Goal: Task Accomplishment & Management: Manage account settings

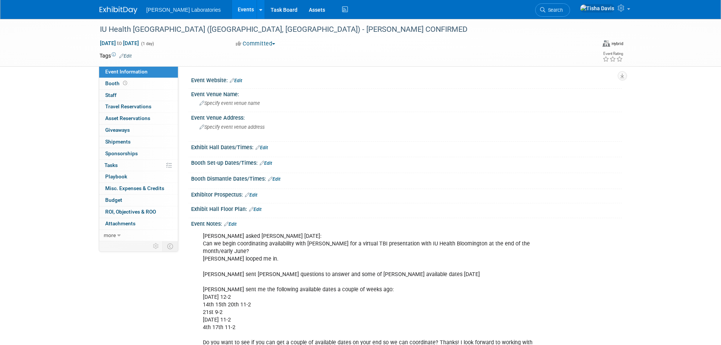
click at [232, 7] on link "Events" at bounding box center [246, 9] width 28 height 19
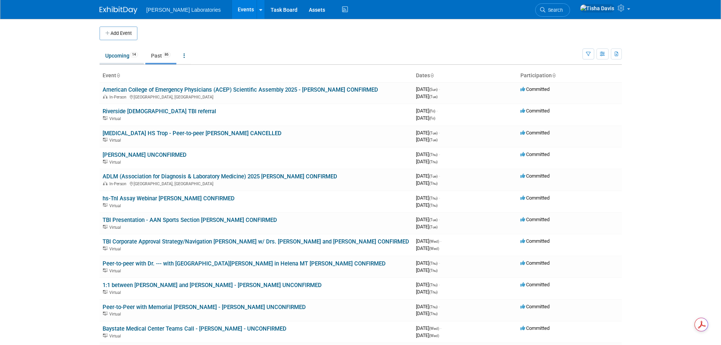
click at [117, 58] on link "Upcoming 14" at bounding box center [122, 55] width 44 height 14
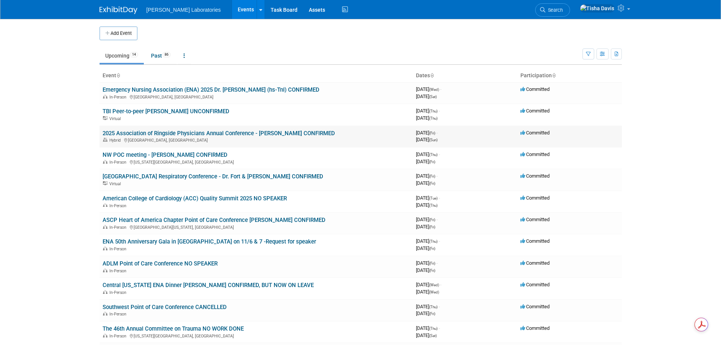
click at [169, 133] on link "2025 Association of Ringside Physicians Annual Conference - [PERSON_NAME] CONFI…" at bounding box center [219, 133] width 232 height 7
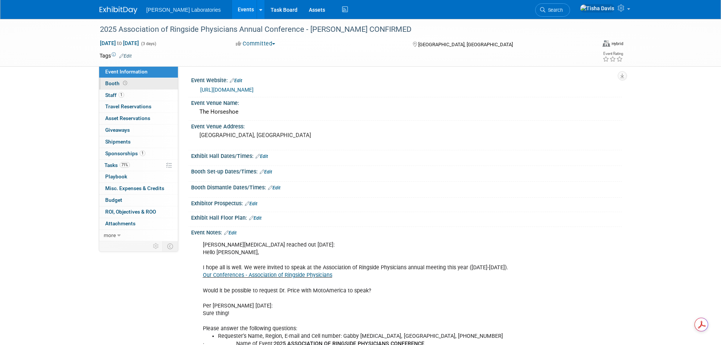
click at [109, 83] on span "Booth" at bounding box center [116, 83] width 23 height 6
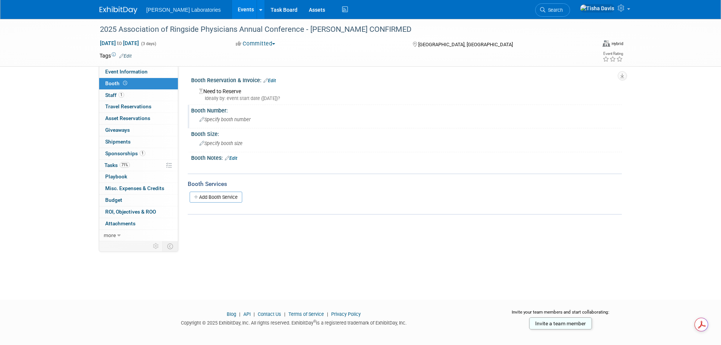
click at [220, 122] on span "Specify booth number" at bounding box center [225, 120] width 51 height 6
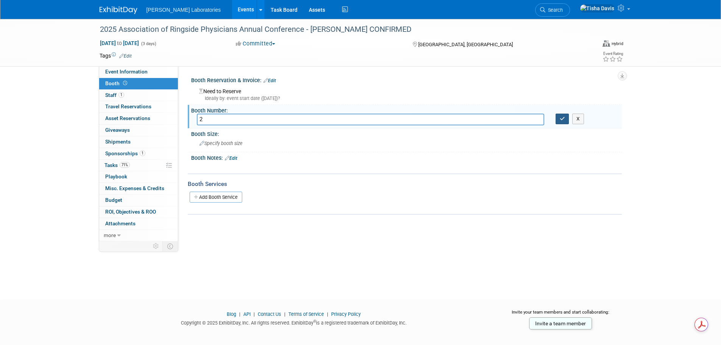
type input "2"
click at [563, 119] on icon "button" at bounding box center [562, 118] width 5 height 5
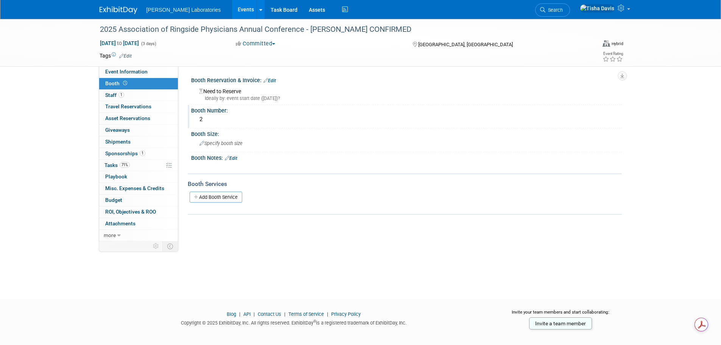
click at [273, 80] on link "Edit" at bounding box center [269, 80] width 12 height 5
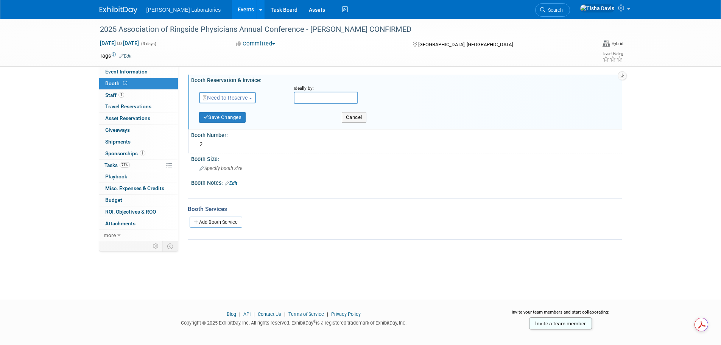
click at [248, 97] on span "Need to Reserve" at bounding box center [225, 98] width 45 height 6
click at [244, 120] on link "Reserved" at bounding box center [240, 121] width 81 height 11
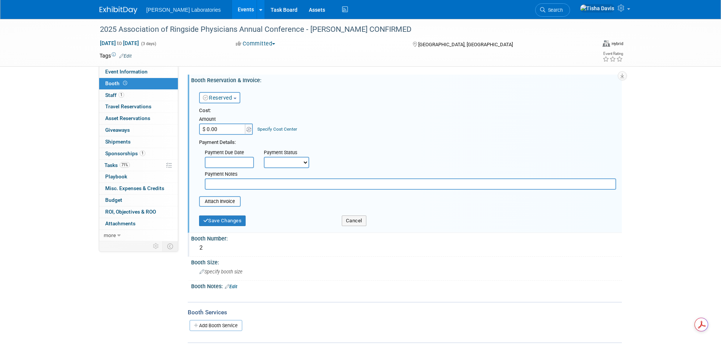
click at [259, 184] on input "text" at bounding box center [411, 183] width 412 height 11
type input "Complimentary with our sponsorship"
click at [238, 223] on button "Save Changes" at bounding box center [222, 220] width 47 height 11
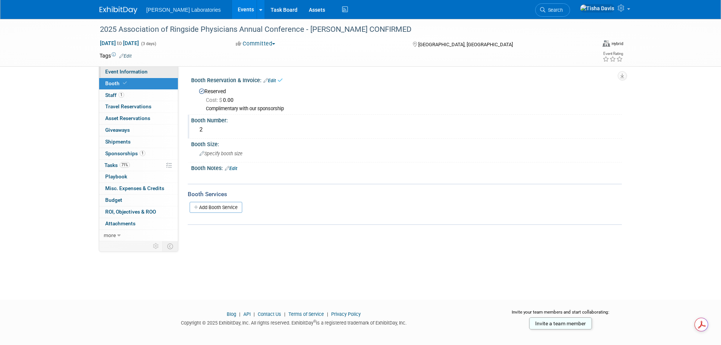
click at [154, 69] on link "Event Information" at bounding box center [138, 71] width 79 height 11
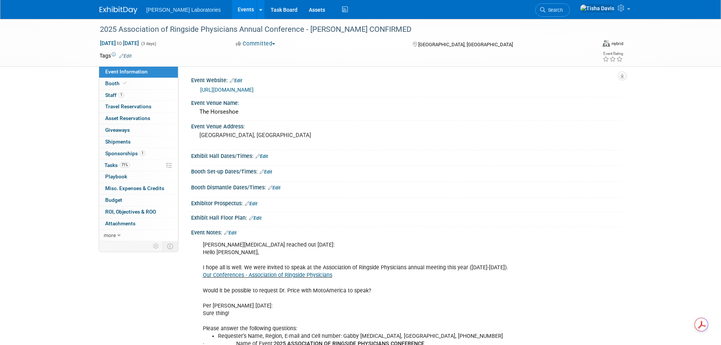
click at [232, 10] on link "Events" at bounding box center [246, 9] width 28 height 19
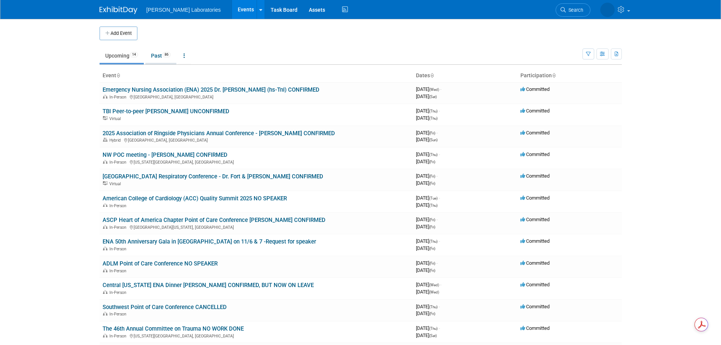
click at [156, 55] on link "Past 86" at bounding box center [160, 55] width 31 height 14
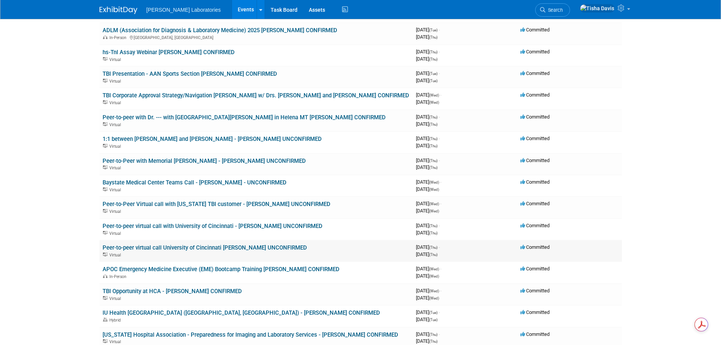
scroll to position [151, 0]
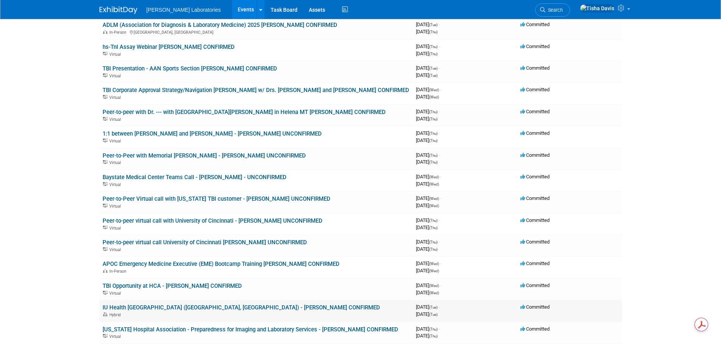
click at [268, 307] on link "IU Health [GEOGRAPHIC_DATA] ([GEOGRAPHIC_DATA], [GEOGRAPHIC_DATA]) - [PERSON_NA…" at bounding box center [241, 307] width 277 height 7
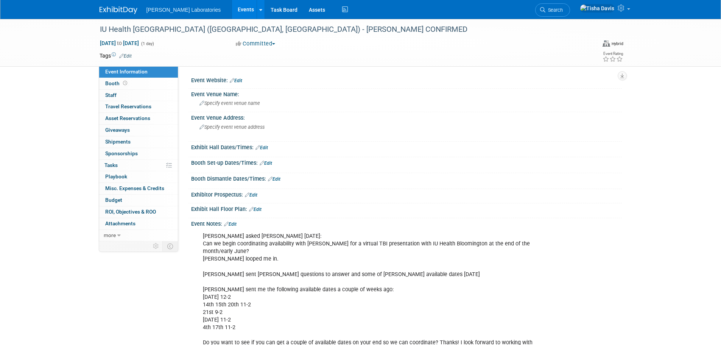
click at [232, 10] on link "Events" at bounding box center [246, 9] width 28 height 19
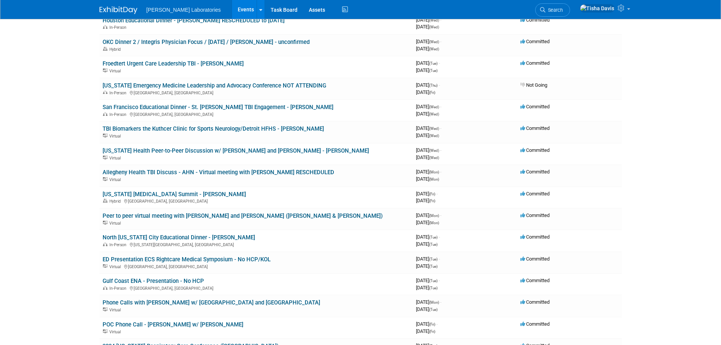
scroll to position [1022, 0]
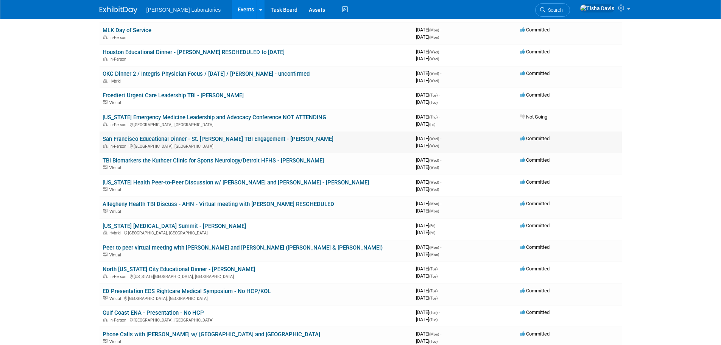
click at [247, 138] on link "San Francisco Educational Dinner - St. [PERSON_NAME] TBI Engagement - [PERSON_N…" at bounding box center [218, 139] width 231 height 7
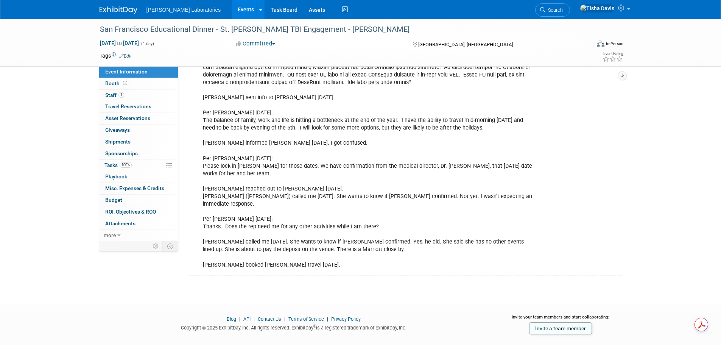
scroll to position [613, 0]
